Goal: Navigation & Orientation: Find specific page/section

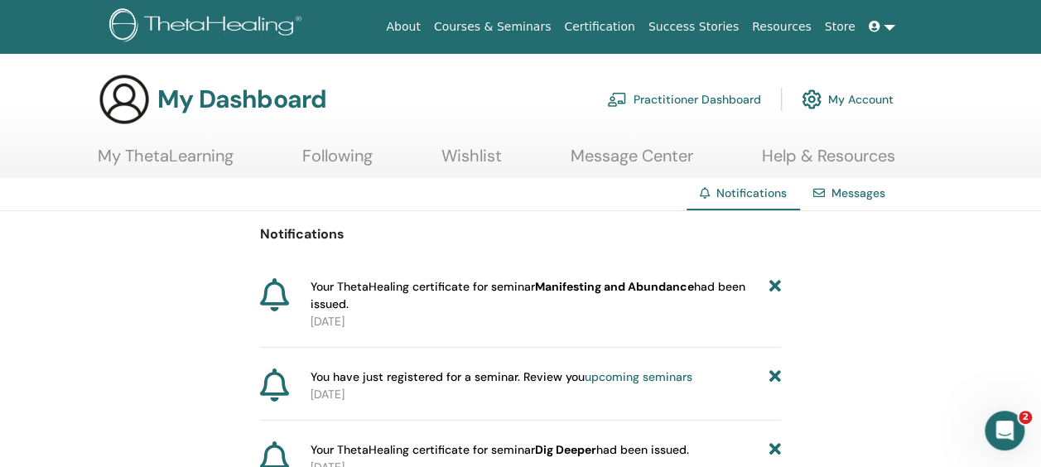
click at [666, 376] on link "upcoming seminars" at bounding box center [638, 376] width 108 height 15
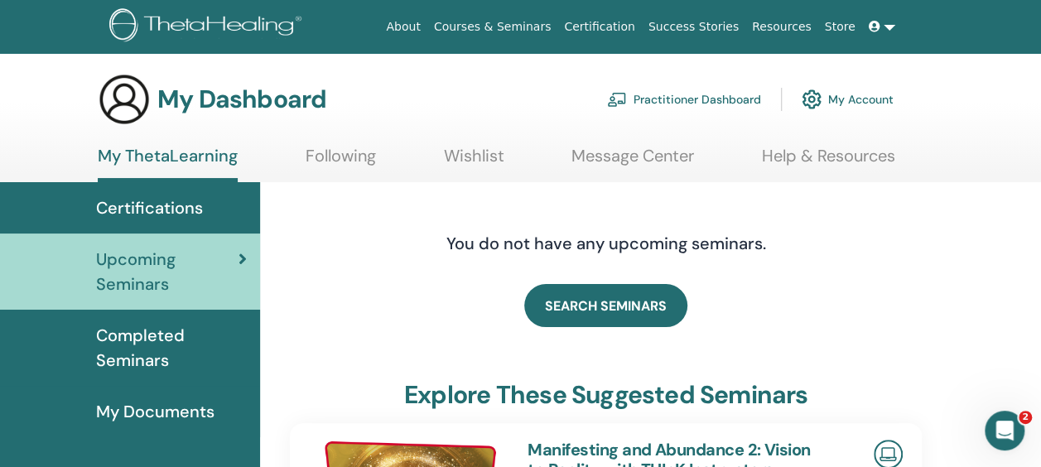
click at [161, 198] on span "Certifications" at bounding box center [149, 207] width 107 height 25
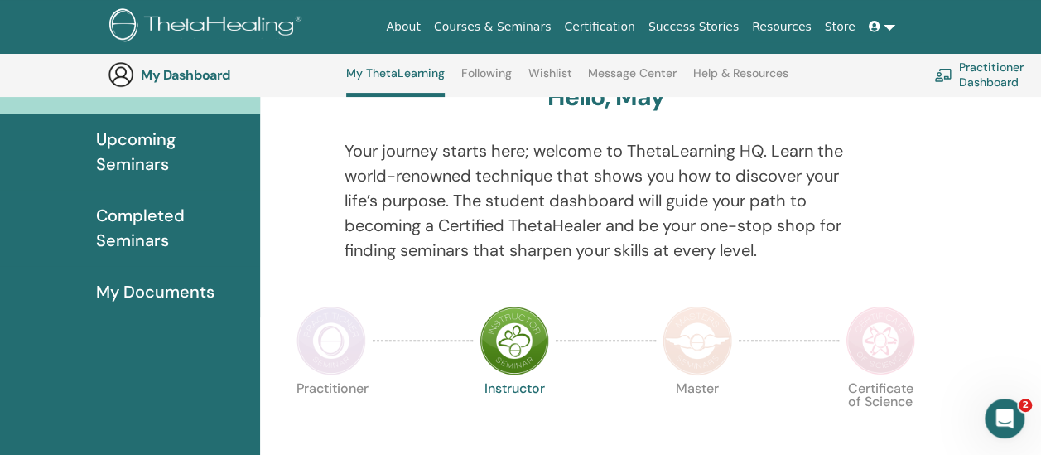
scroll to position [230, 0]
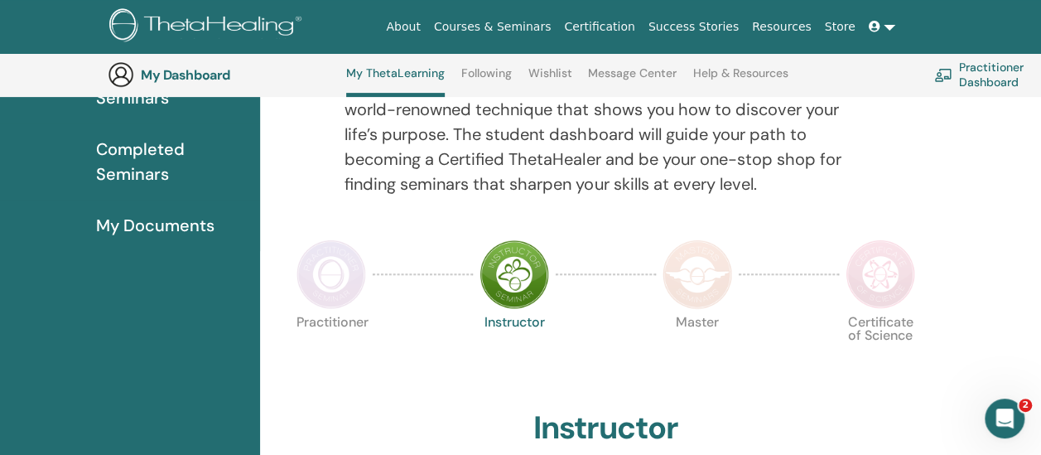
click at [166, 226] on span "My Documents" at bounding box center [155, 225] width 118 height 25
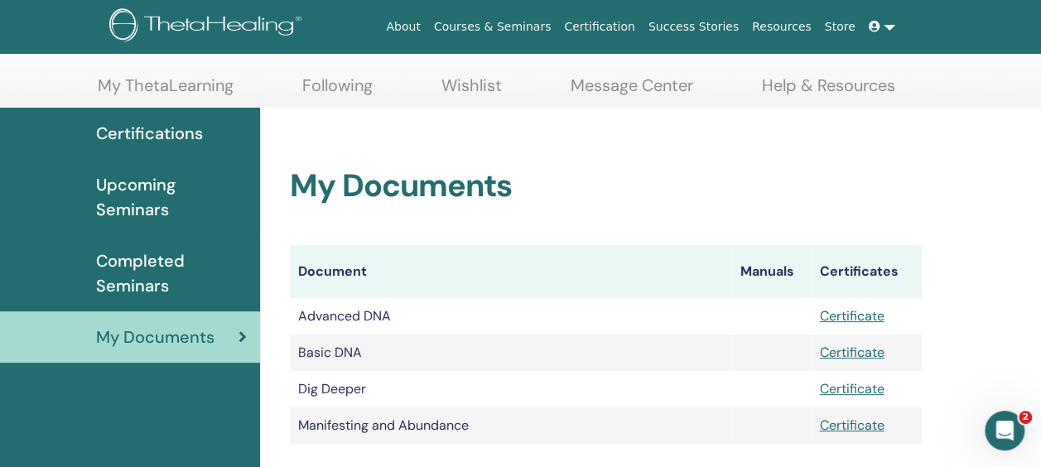
scroll to position [83, 0]
